Goal: Entertainment & Leisure: Browse casually

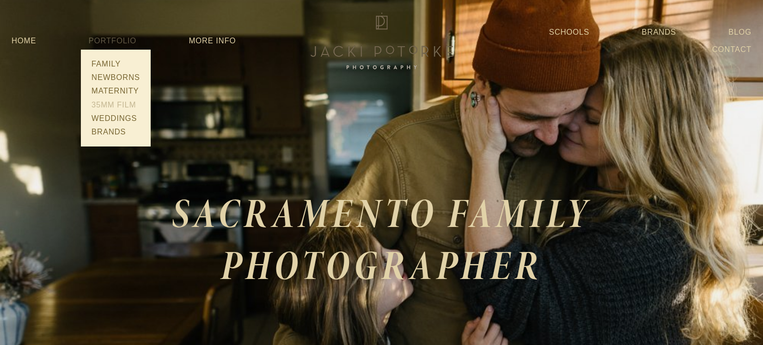
click at [109, 103] on link "35mm Film" at bounding box center [116, 104] width 54 height 13
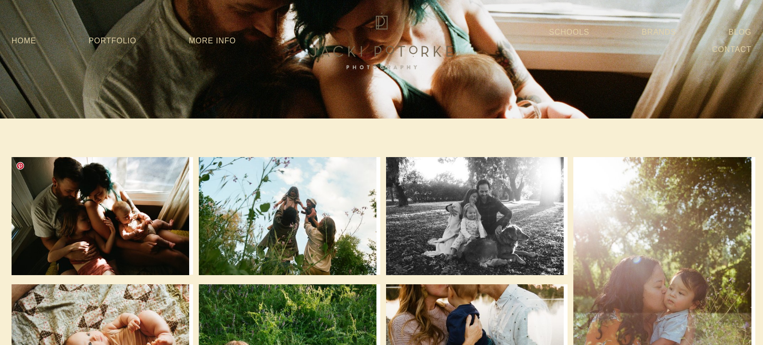
click at [107, 217] on img at bounding box center [101, 216] width 178 height 118
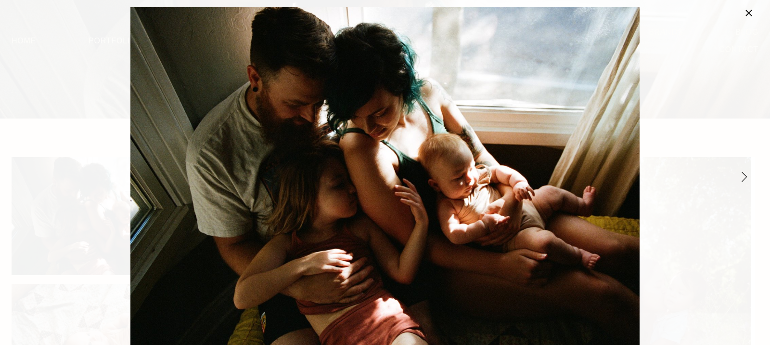
click at [743, 176] on link "Next Item" at bounding box center [744, 176] width 21 height 21
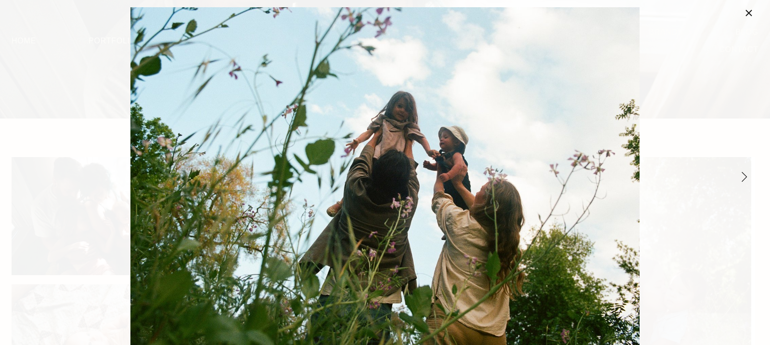
click at [743, 176] on link "Next Item" at bounding box center [744, 176] width 21 height 21
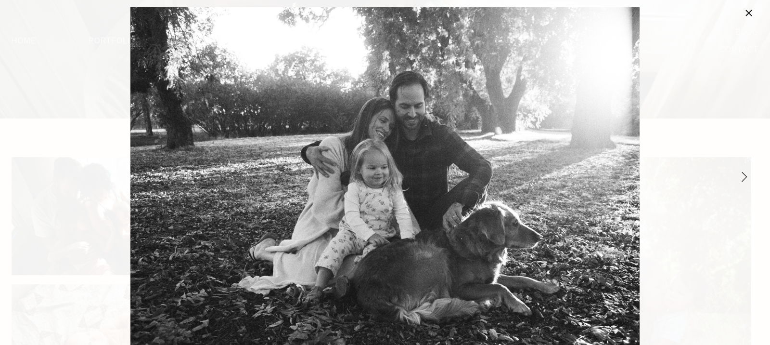
click at [743, 176] on link "Next Item" at bounding box center [744, 176] width 21 height 21
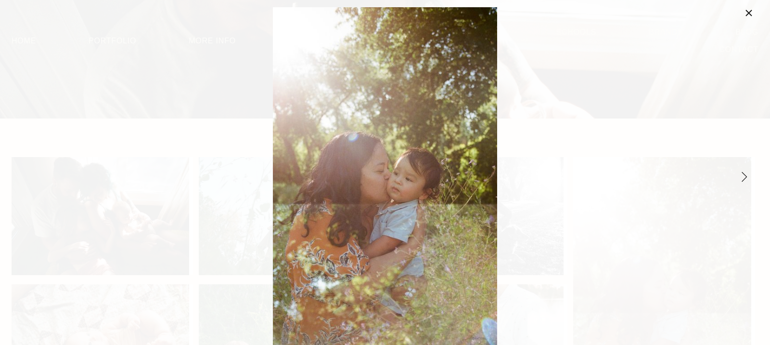
click at [743, 176] on link "Next Item" at bounding box center [744, 176] width 21 height 21
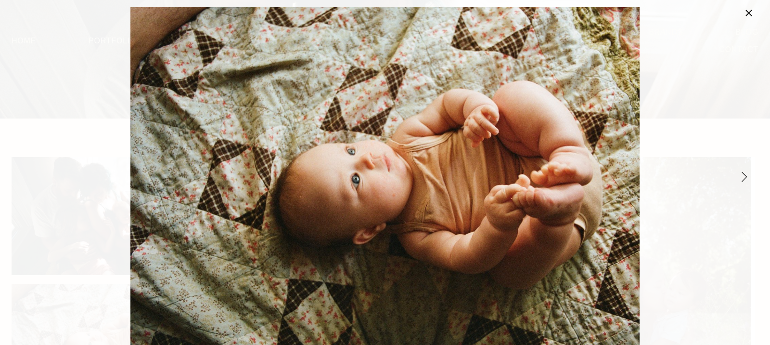
click at [743, 176] on link "Next Item" at bounding box center [744, 176] width 21 height 21
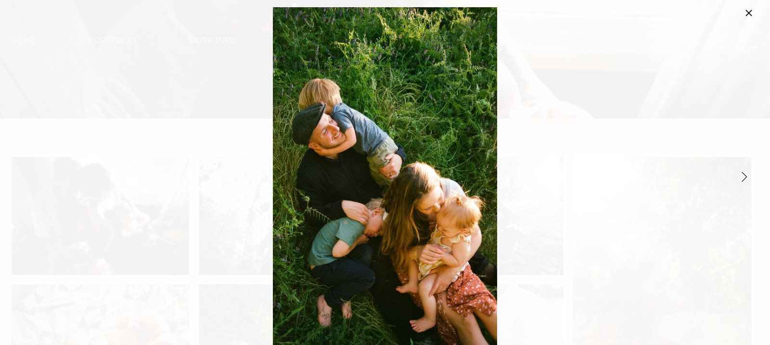
click at [743, 176] on link "Next Item" at bounding box center [744, 176] width 21 height 21
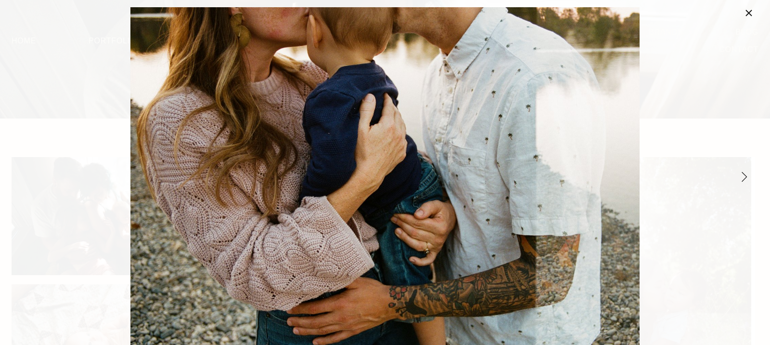
click at [743, 176] on link "Next Item" at bounding box center [744, 176] width 21 height 21
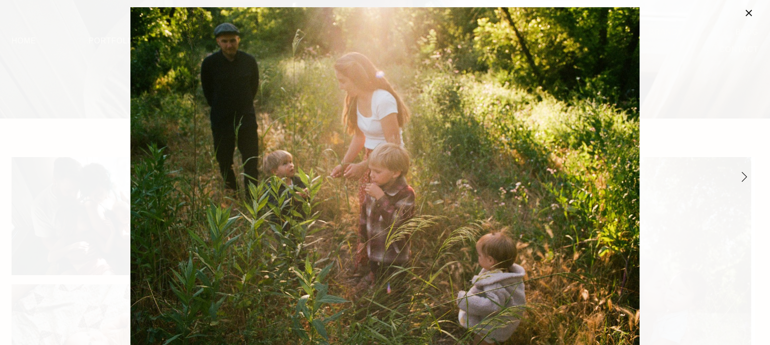
click at [743, 176] on link "Next Item" at bounding box center [744, 176] width 21 height 21
